Goal: Ask a question: Seek information or help from site administrators or community

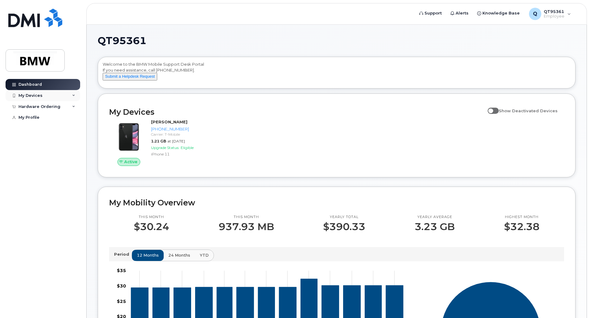
click at [74, 96] on icon at bounding box center [73, 95] width 3 height 3
click at [25, 118] on div "My Profile" at bounding box center [29, 117] width 21 height 5
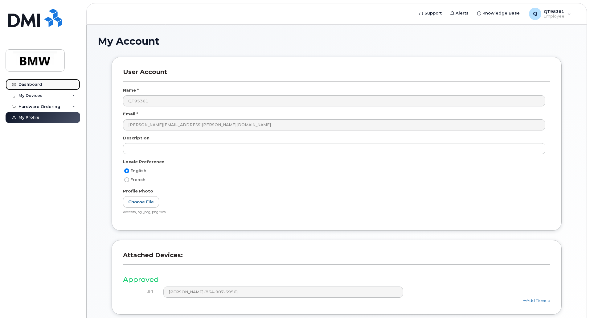
click at [31, 85] on div "Dashboard" at bounding box center [30, 84] width 23 height 5
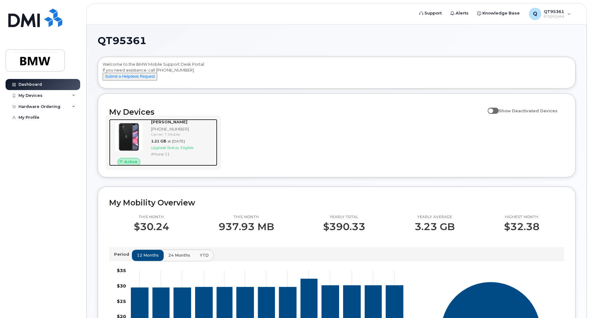
click at [123, 140] on img at bounding box center [129, 137] width 30 height 30
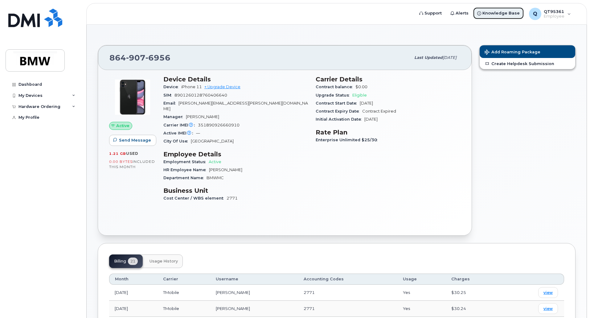
click at [492, 11] on span "Knowledge Base" at bounding box center [501, 13] width 37 height 6
click at [440, 14] on span "Support" at bounding box center [433, 13] width 17 height 6
click at [573, 14] on div "Q QT95361 Employee" at bounding box center [550, 14] width 51 height 12
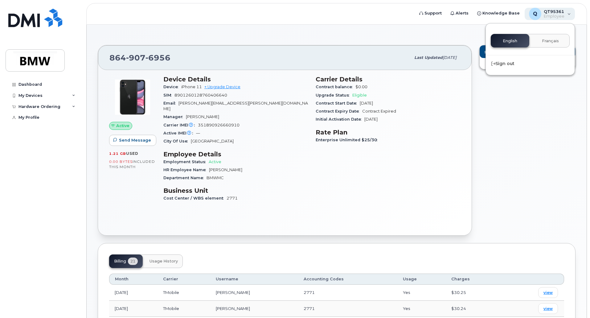
click at [573, 14] on div "Q QT95361 Employee" at bounding box center [550, 14] width 51 height 12
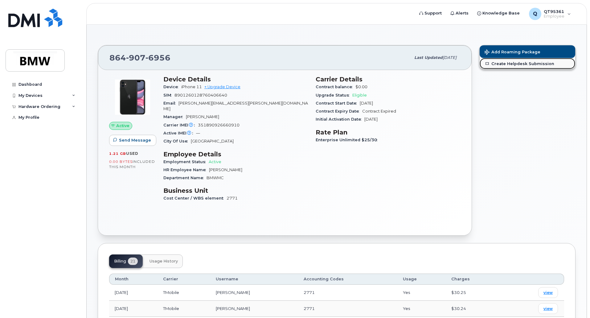
click at [503, 65] on link "Create Helpdesk Submission" at bounding box center [528, 63] width 96 height 11
